Goal: Information Seeking & Learning: Learn about a topic

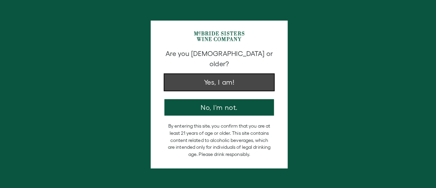
drag, startPoint x: 0, startPoint y: 0, endPoint x: 228, endPoint y: 94, distance: 246.6
click at [228, 90] on button "Yes, I am!" at bounding box center [217, 82] width 109 height 16
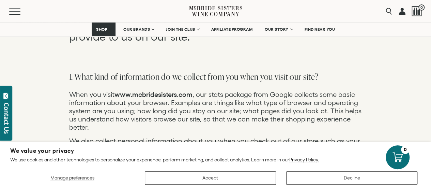
scroll to position [204, 0]
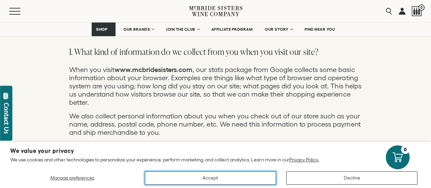
click at [189, 177] on button "Accept" at bounding box center [210, 177] width 131 height 13
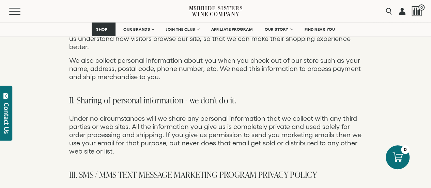
scroll to position [306, 0]
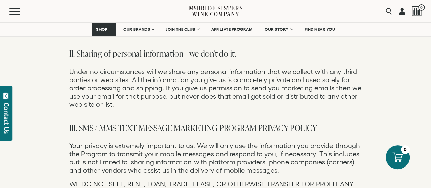
drag, startPoint x: 111, startPoint y: 94, endPoint x: 98, endPoint y: 88, distance: 14.2
click at [108, 94] on p "Under no circumstances will we share any personal information that we collect w…" at bounding box center [215, 87] width 293 height 41
click at [71, 72] on p "Under no circumstances will we share any personal information that we collect w…" at bounding box center [215, 87] width 293 height 41
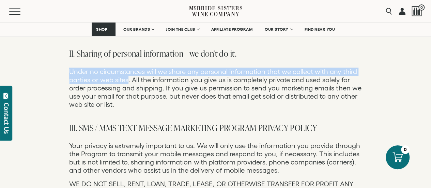
drag, startPoint x: 70, startPoint y: 71, endPoint x: 127, endPoint y: 81, distance: 57.8
click at [127, 81] on p "Under no circumstances will we share any personal information that we collect w…" at bounding box center [215, 87] width 293 height 41
copy p "Under no circumstances will we share any personal information that we collect w…"
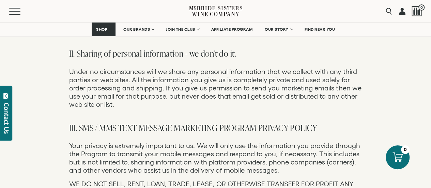
drag, startPoint x: 153, startPoint y: 108, endPoint x: 135, endPoint y: 92, distance: 24.6
click at [135, 92] on p "Under no circumstances will we share any personal information that we collect w…" at bounding box center [215, 87] width 293 height 41
